Goal: Register for event/course

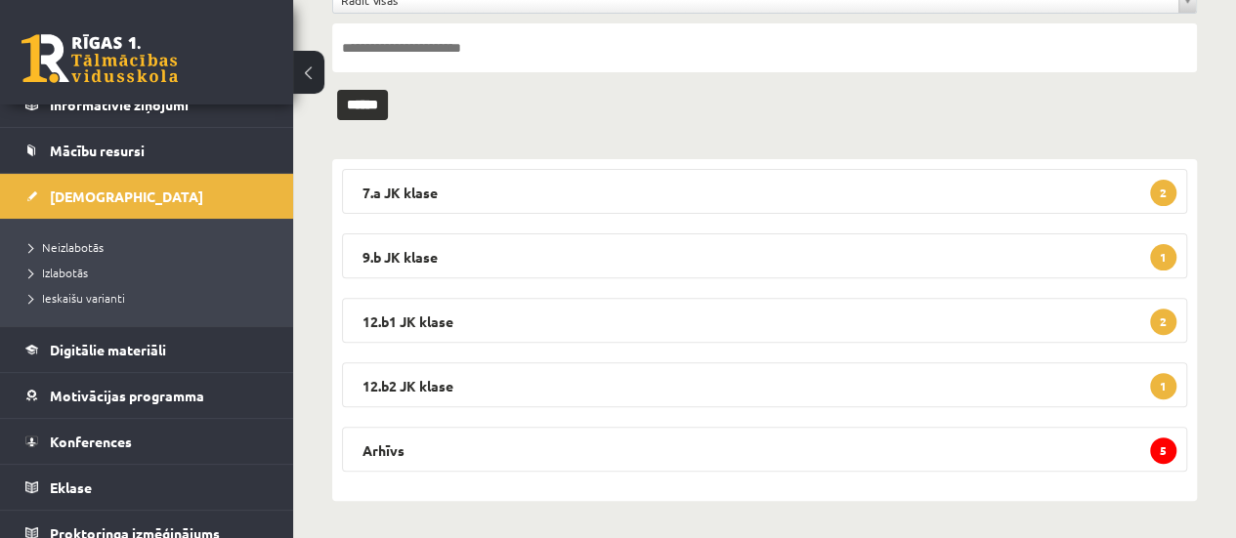
scroll to position [174, 0]
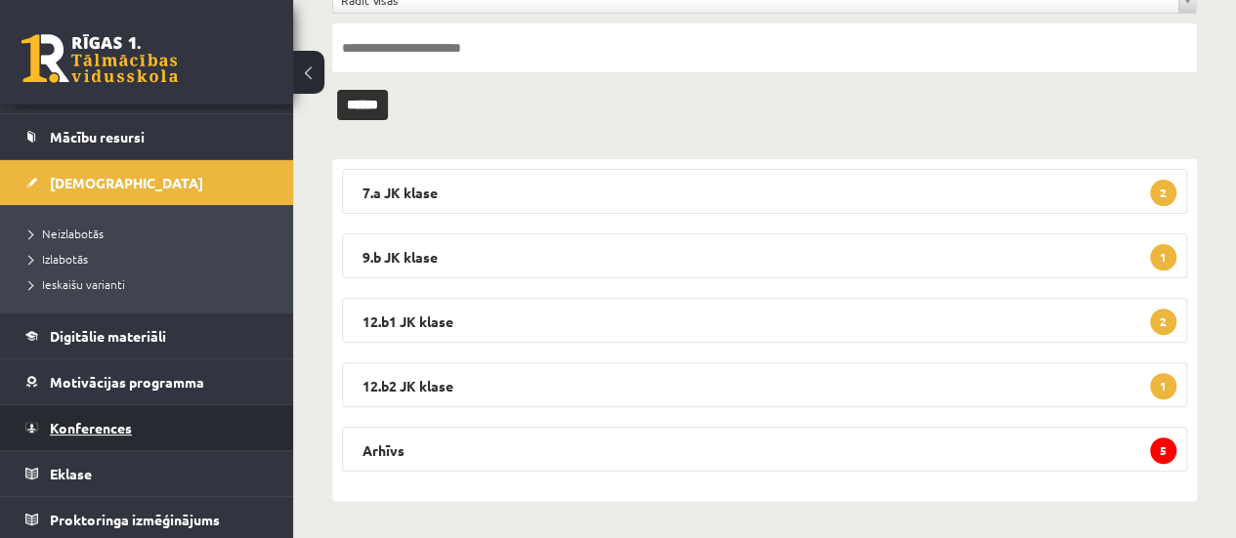
click at [84, 425] on span "Konferences" at bounding box center [91, 428] width 82 height 18
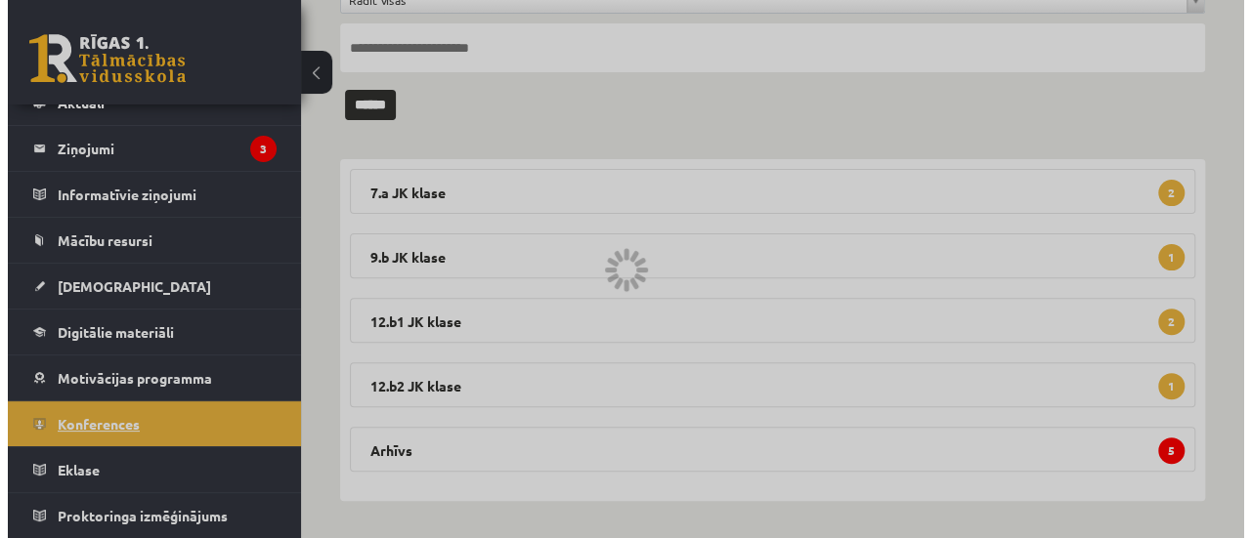
scroll to position [66, 0]
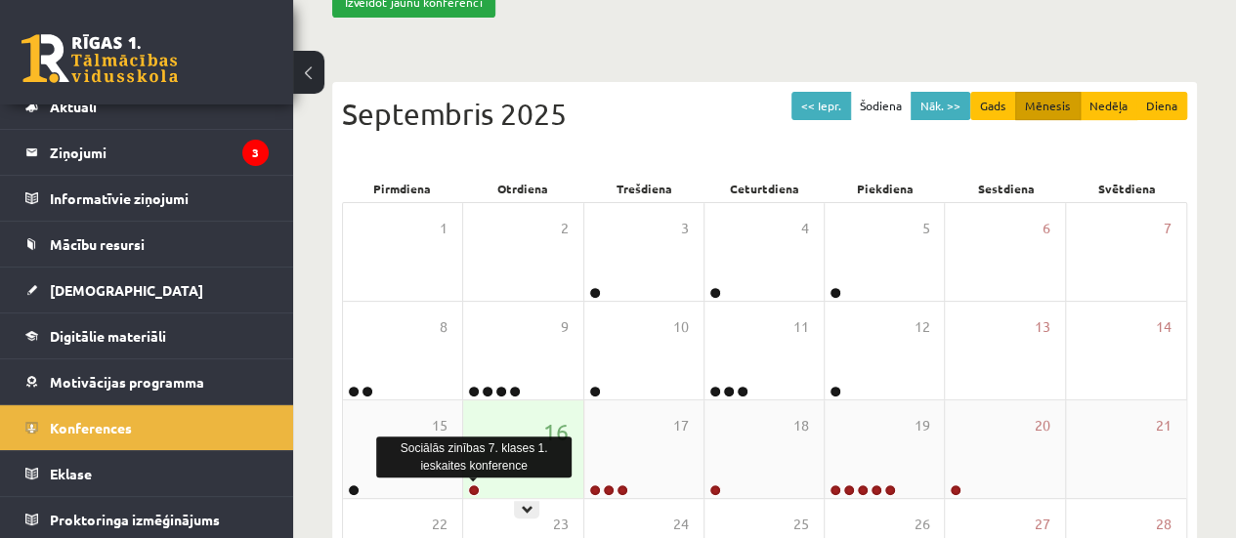
click at [474, 486] on link at bounding box center [474, 491] width 12 height 12
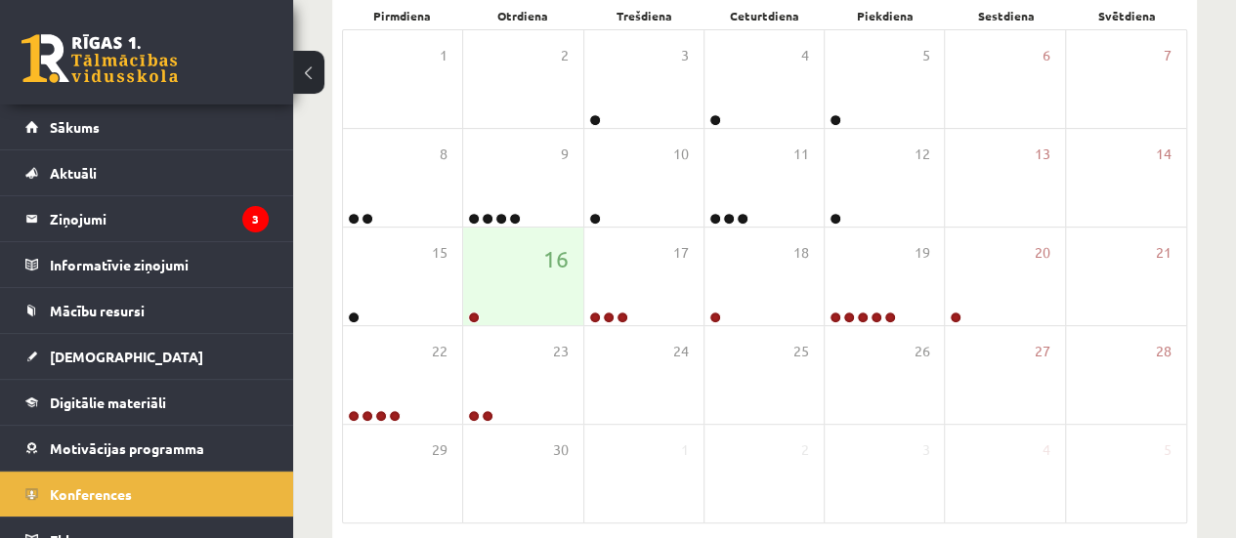
scroll to position [362, 0]
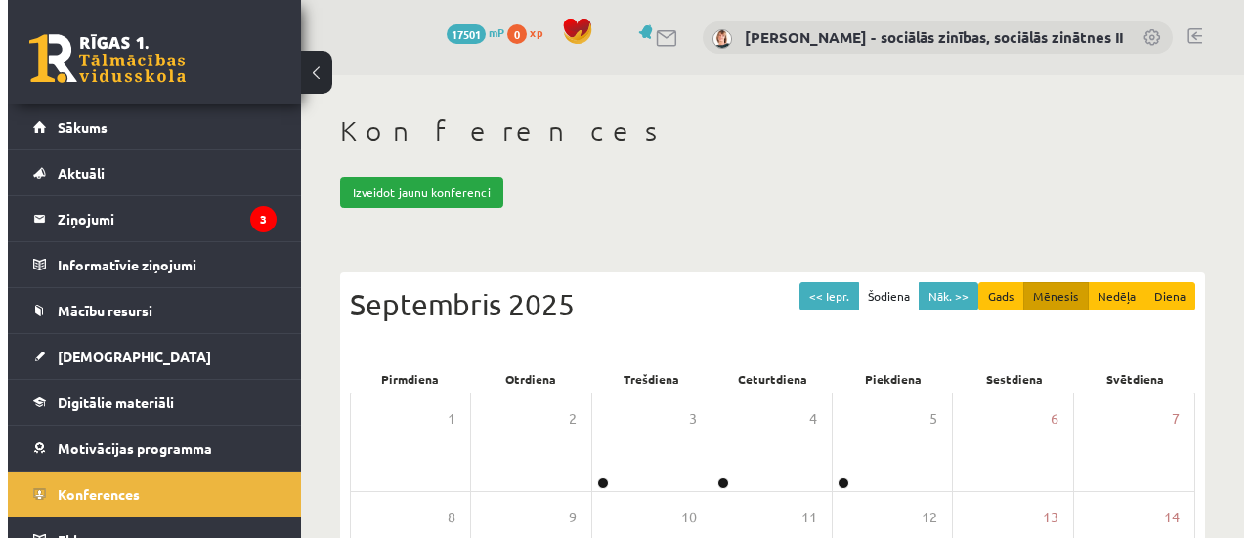
scroll to position [362, 0]
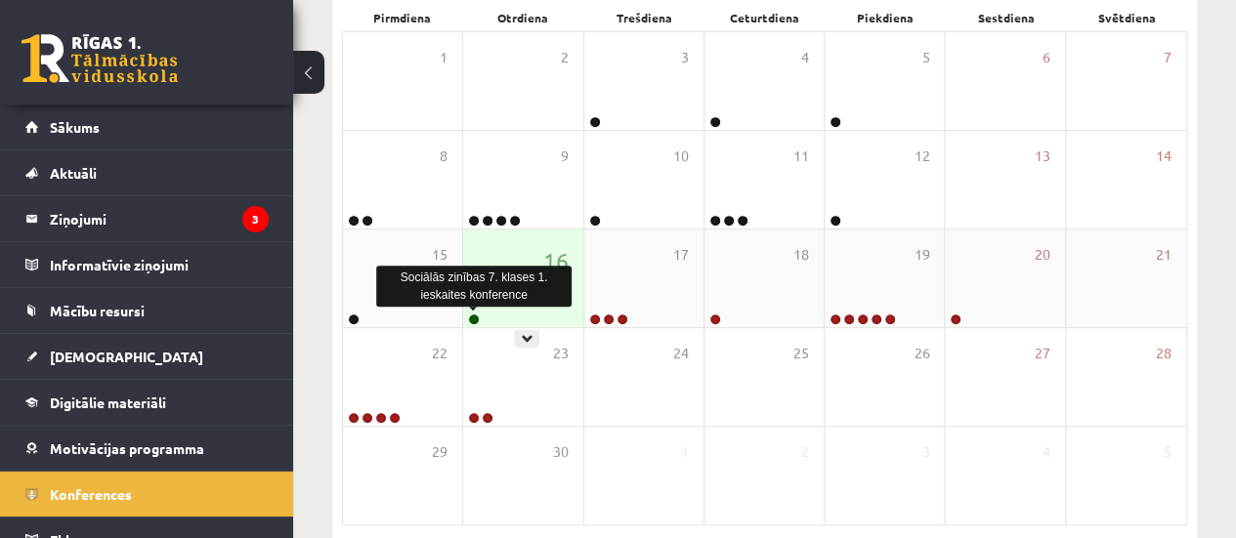
click at [475, 314] on link at bounding box center [474, 320] width 12 height 12
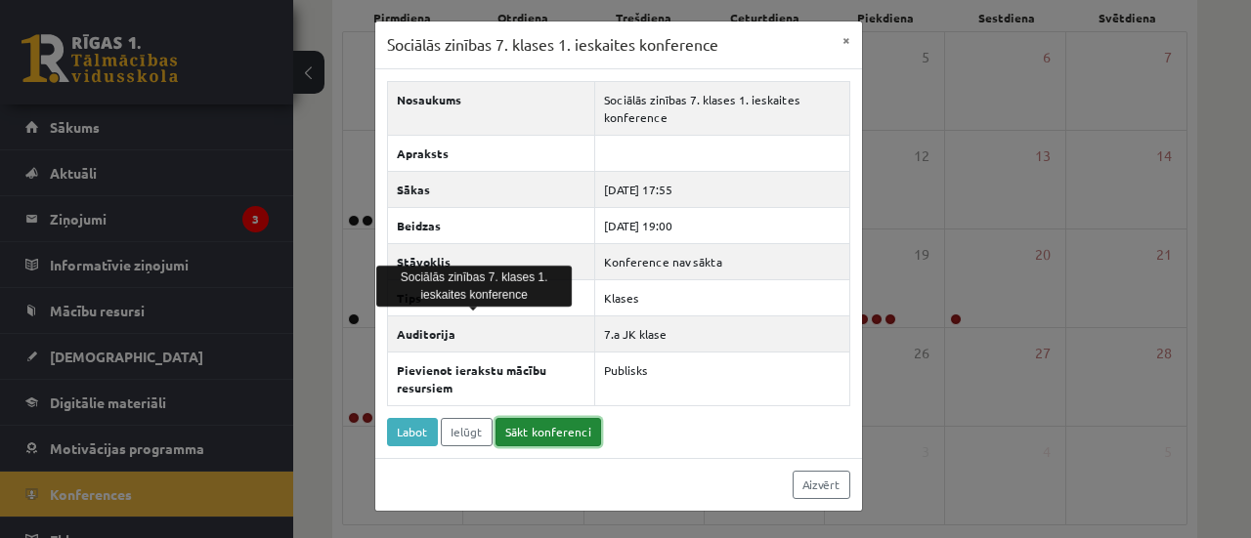
click at [535, 421] on link "Sākt konferenci" at bounding box center [548, 432] width 106 height 28
